Goal: Information Seeking & Learning: Learn about a topic

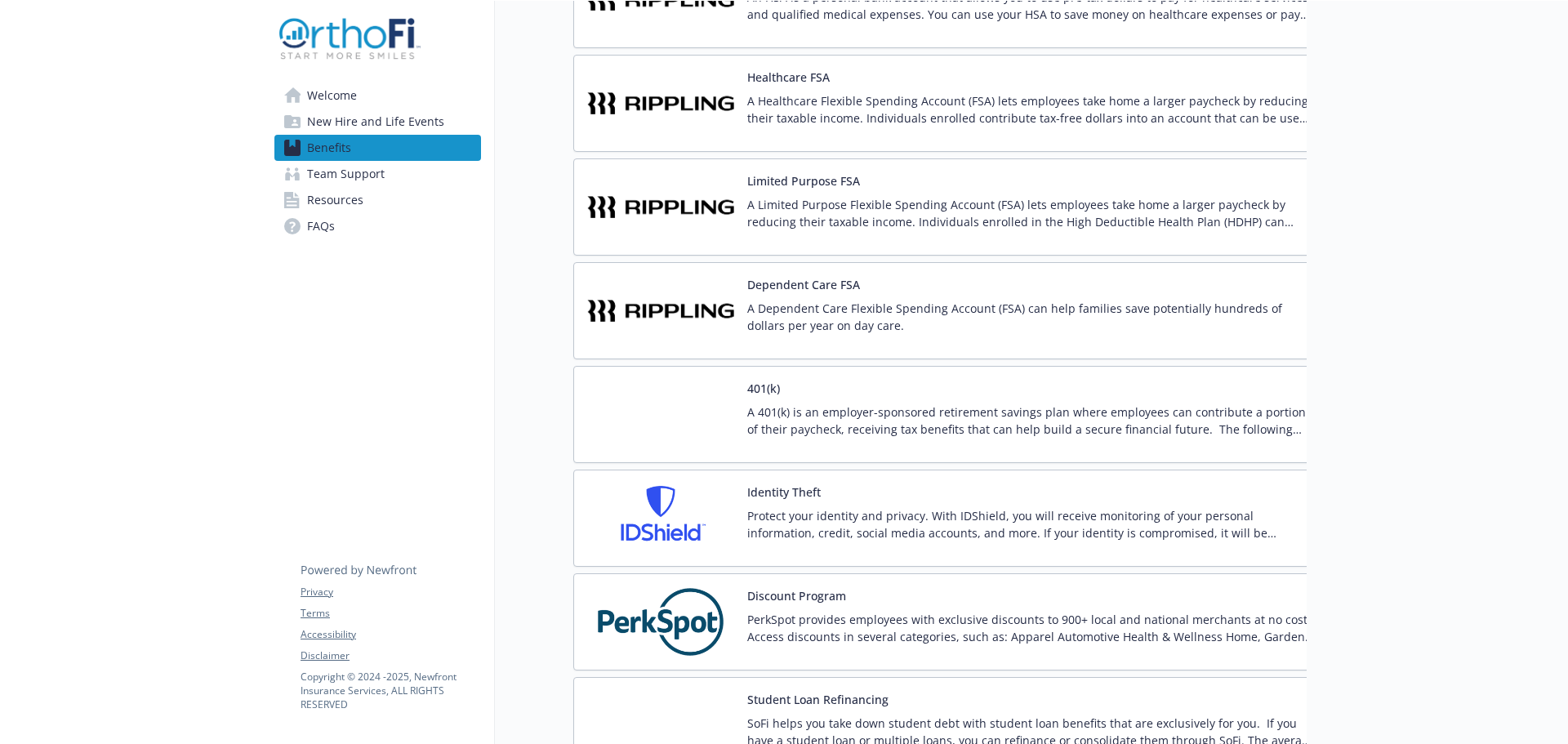
scroll to position [2532, 0]
